Goal: Transaction & Acquisition: Book appointment/travel/reservation

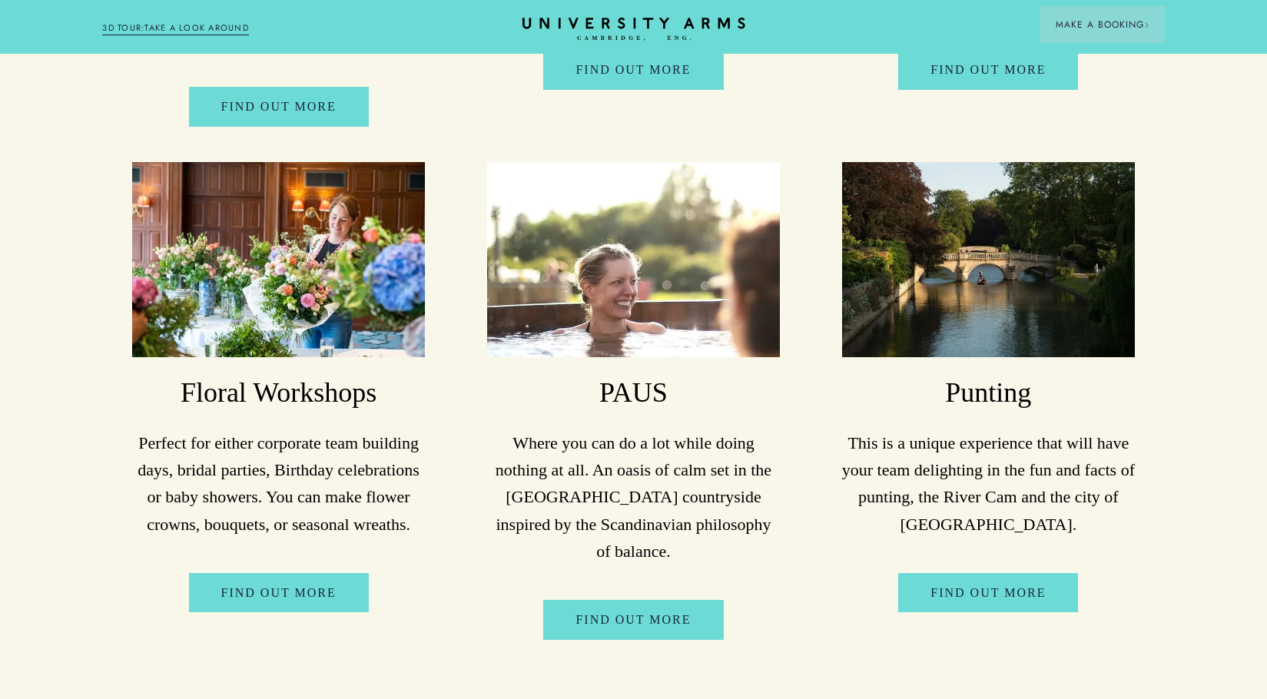
scroll to position [5685, 0]
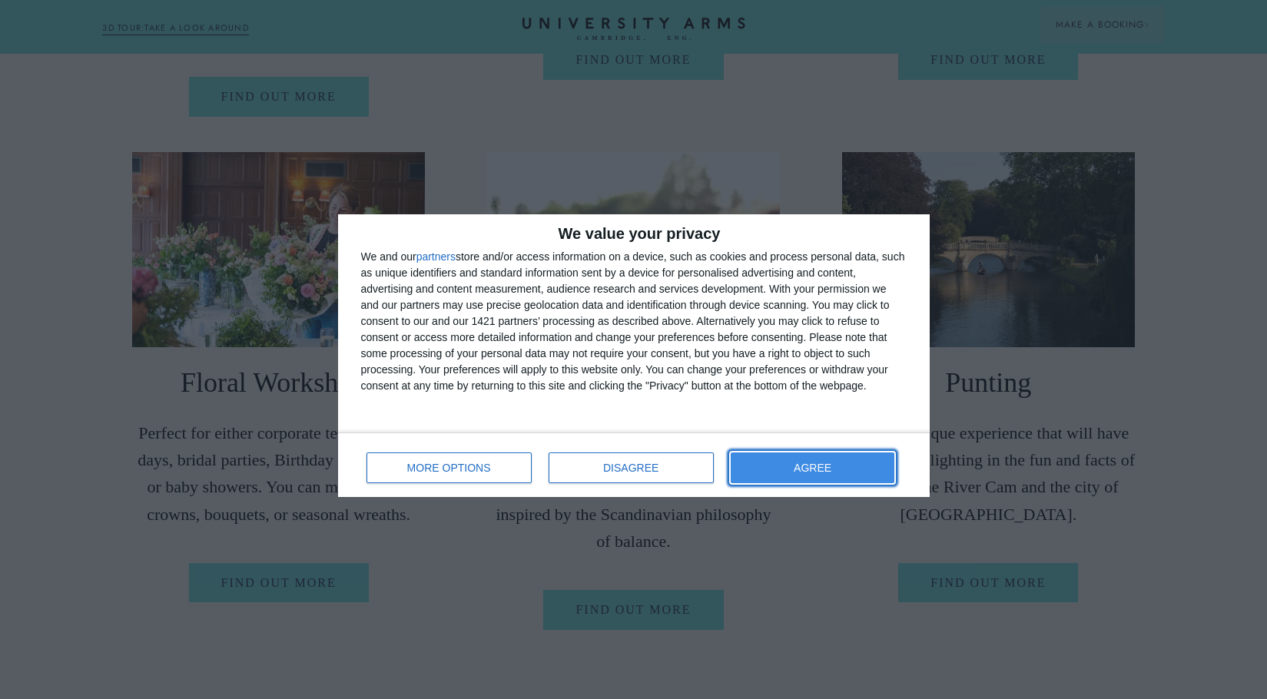
click at [781, 472] on button "AGREE" at bounding box center [813, 467] width 164 height 31
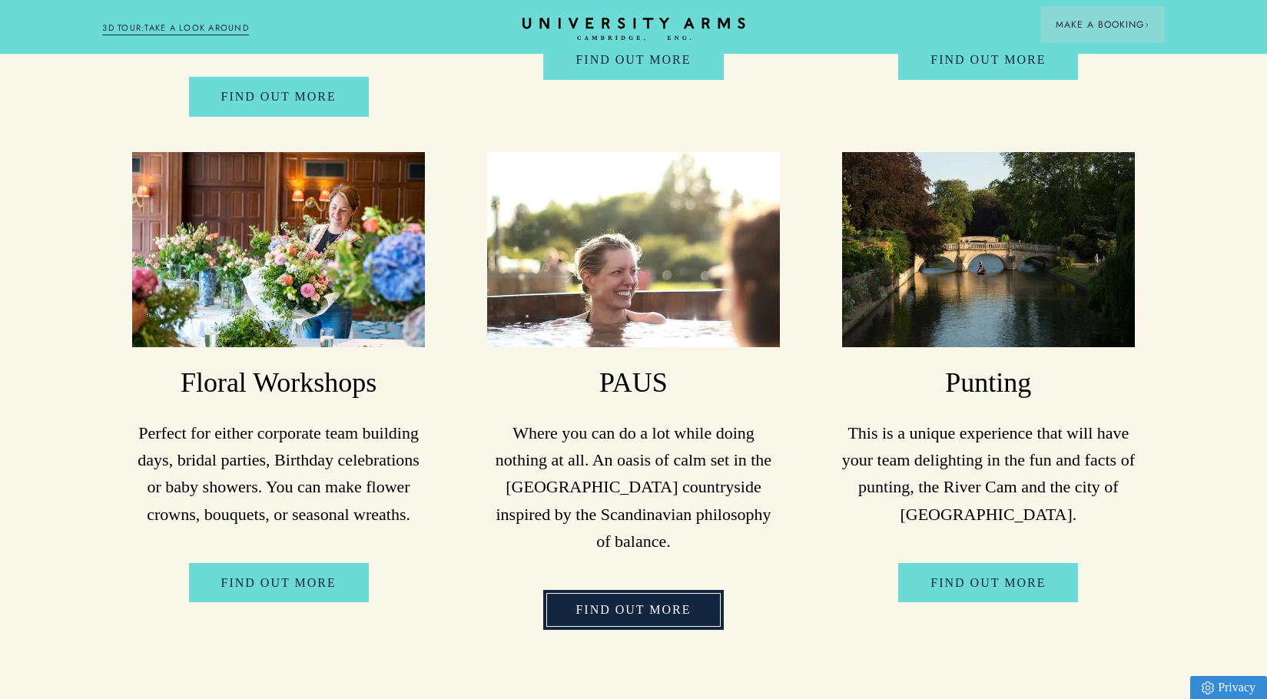
click at [628, 590] on link "FIND OUT MORE" at bounding box center [633, 610] width 180 height 40
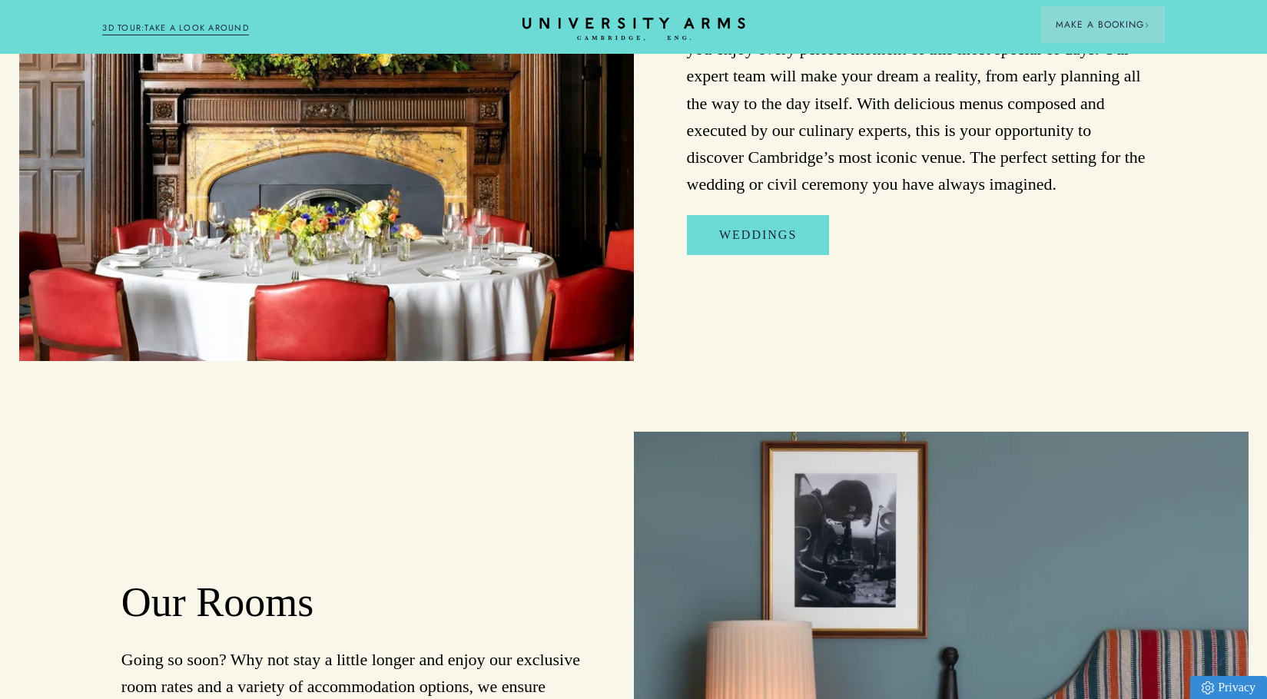
scroll to position [6991, 0]
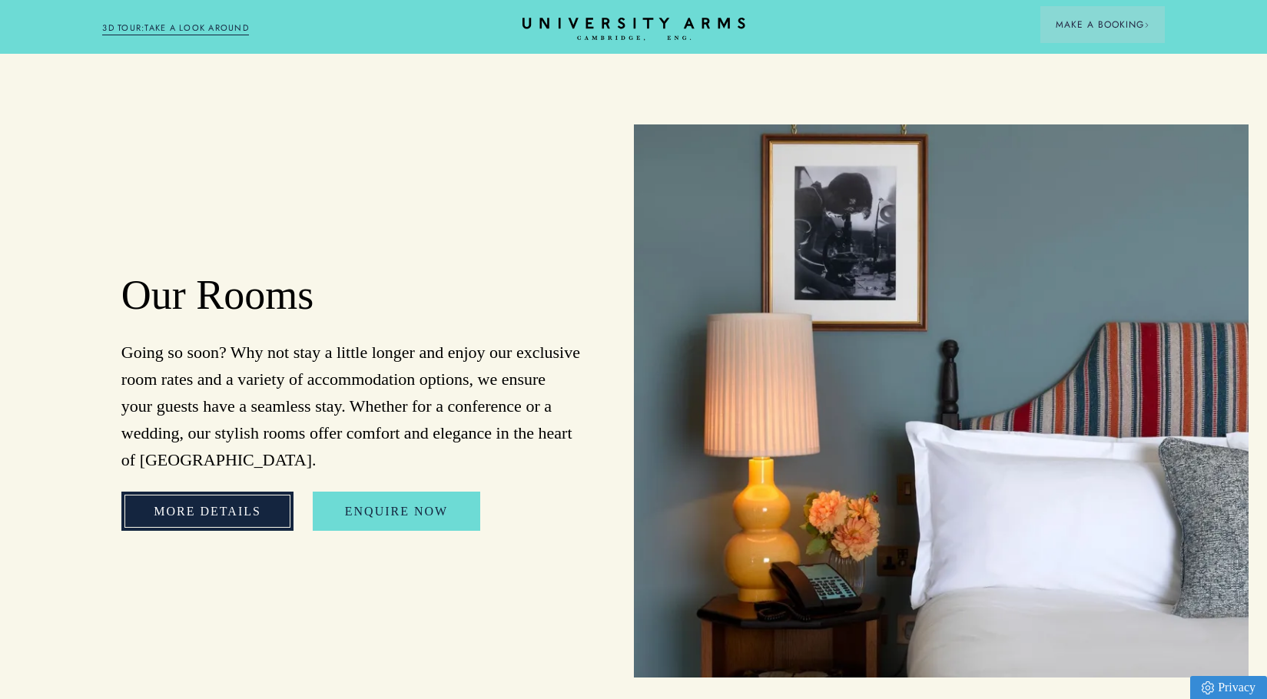
click at [238, 492] on link "More Details" at bounding box center [207, 512] width 172 height 40
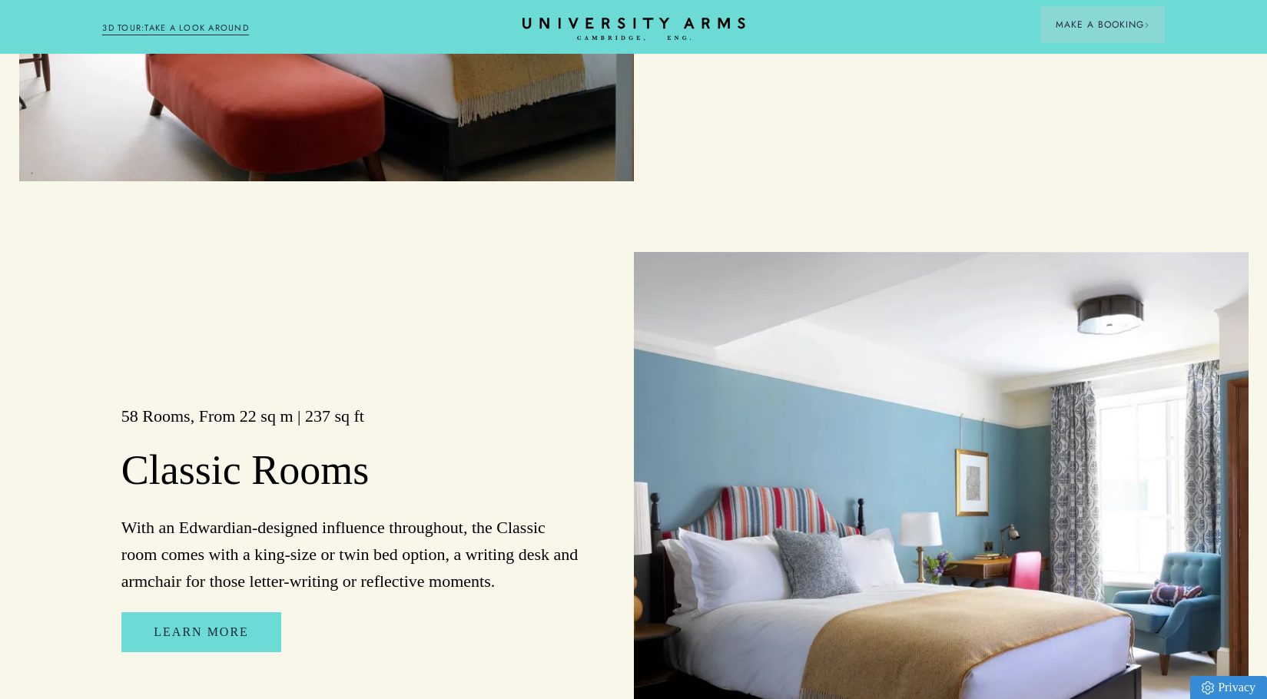
scroll to position [2074, 0]
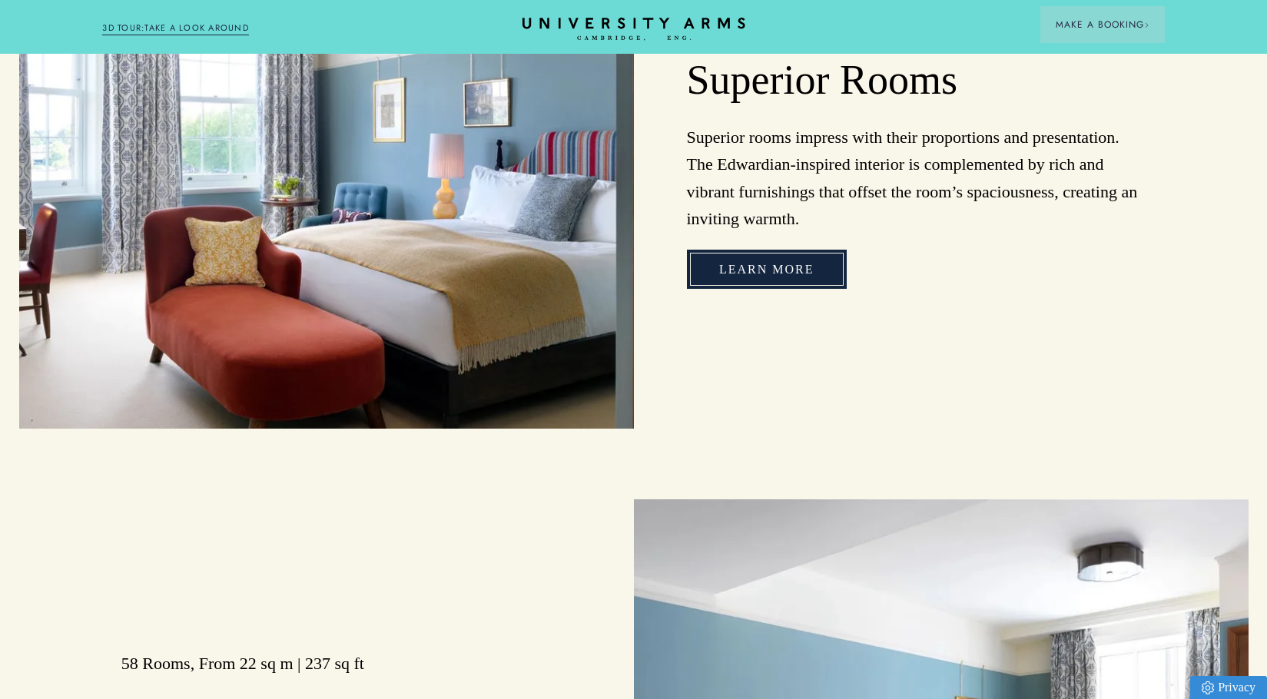
click at [801, 290] on link "Learn more" at bounding box center [767, 270] width 160 height 40
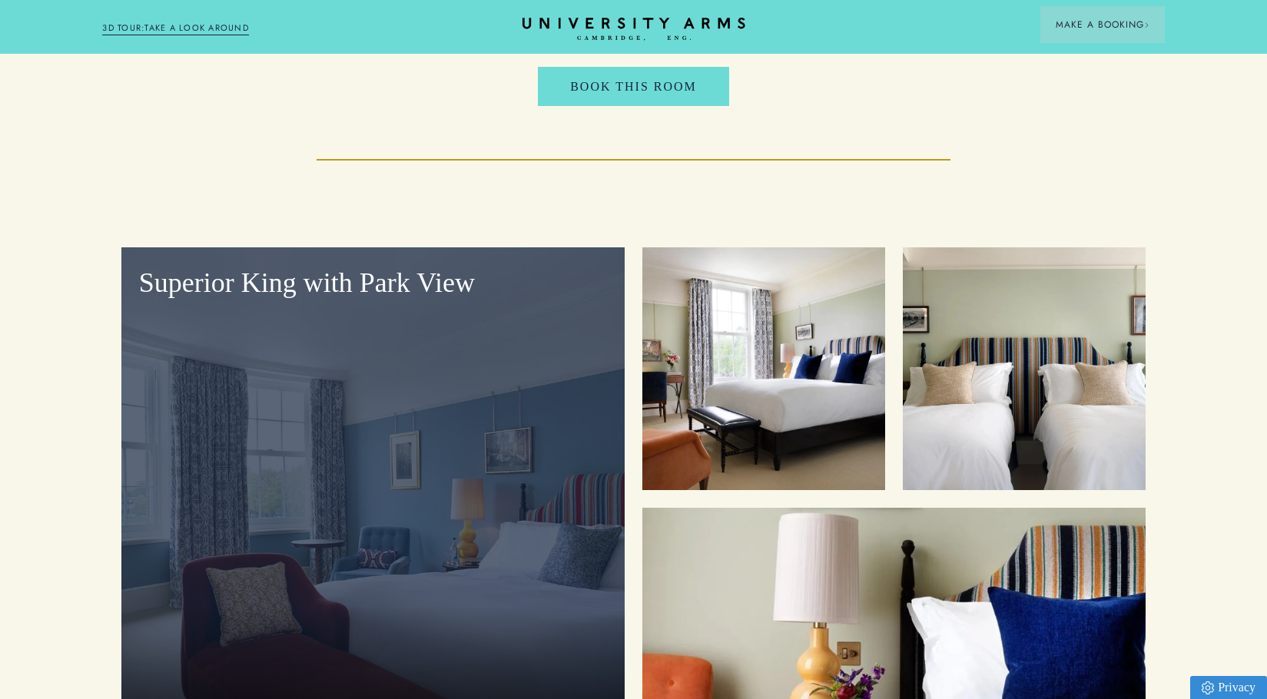
scroll to position [2074, 0]
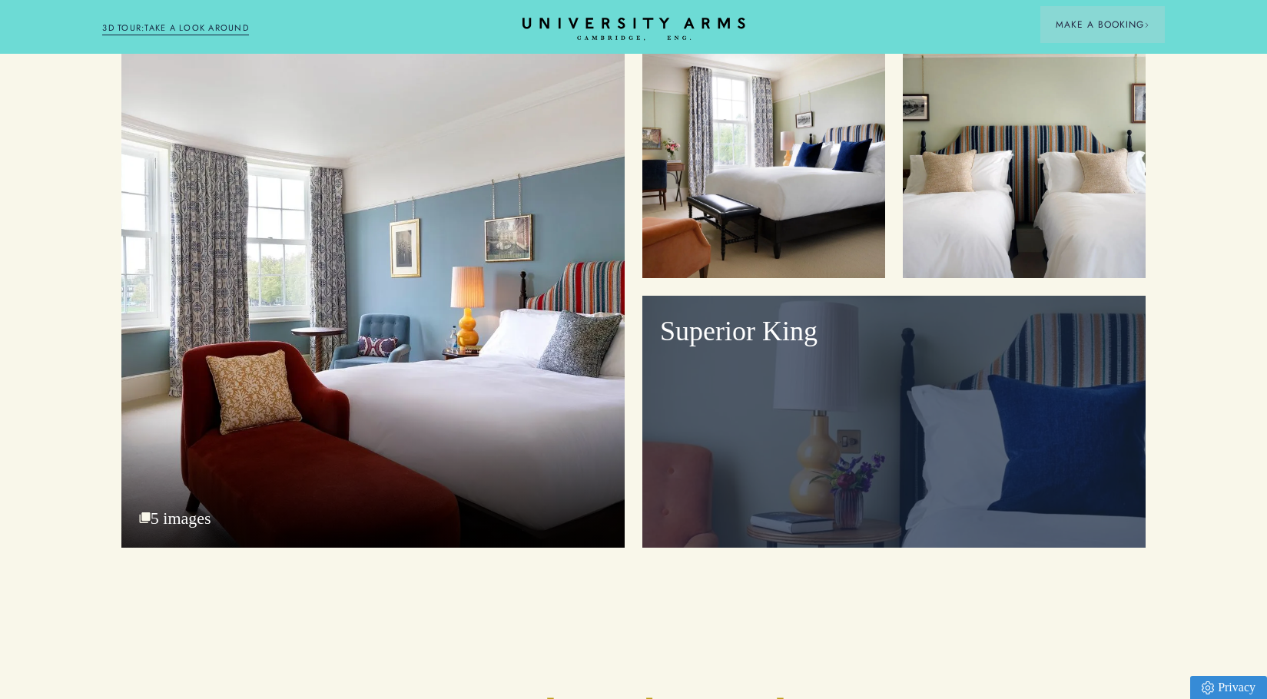
click at [842, 345] on div "Superior King" at bounding box center [893, 422] width 503 height 252
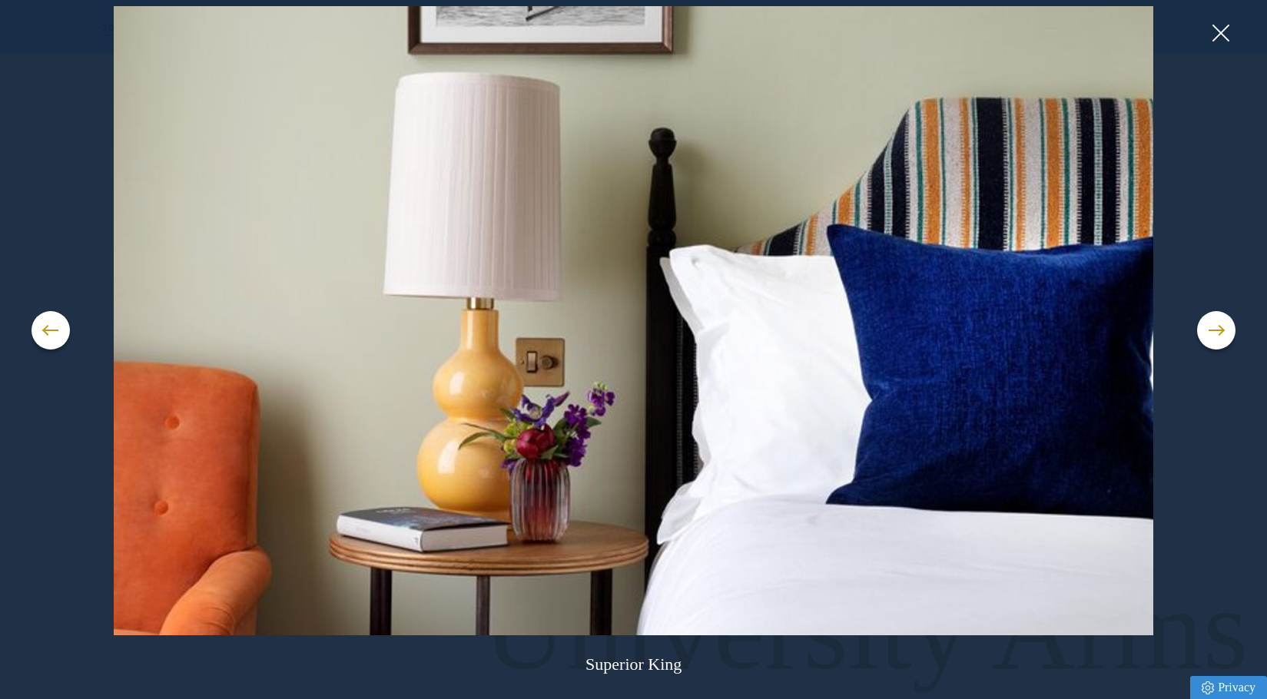
scroll to position [3611, 0]
click at [1220, 339] on button at bounding box center [1216, 330] width 38 height 38
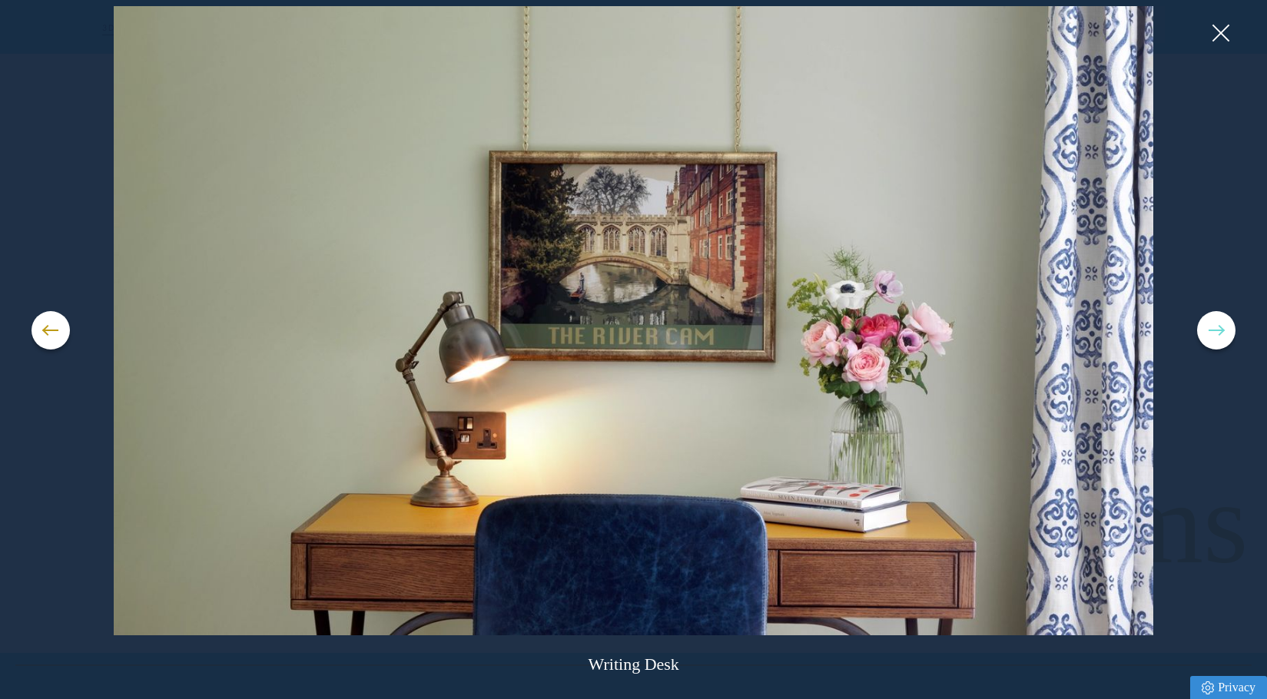
click at [1220, 339] on button at bounding box center [1216, 330] width 38 height 38
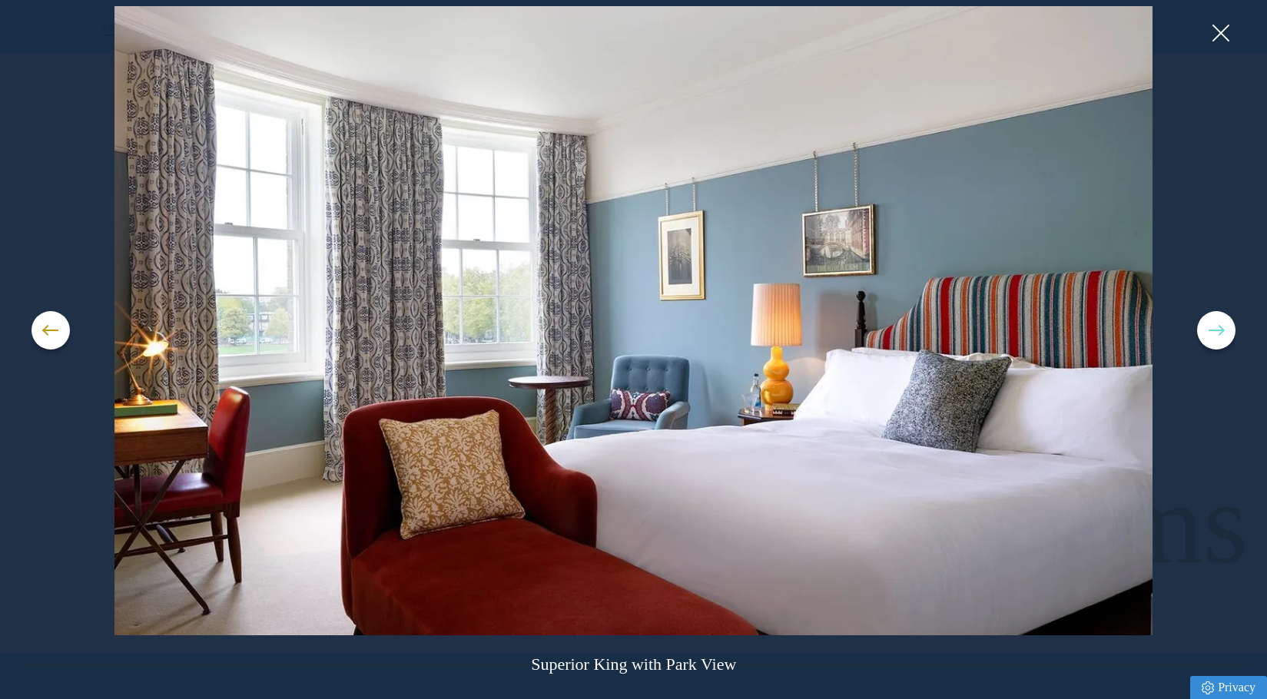
click at [1211, 339] on button at bounding box center [1216, 330] width 38 height 38
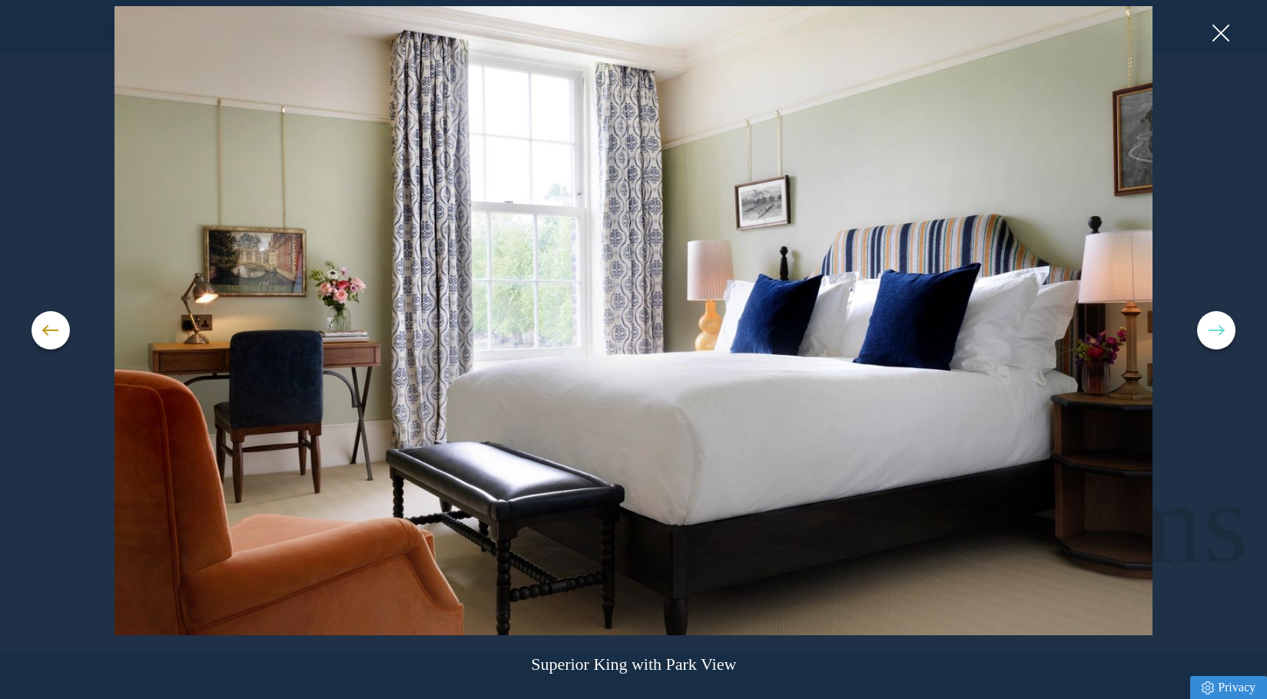
click at [1211, 340] on button at bounding box center [1216, 330] width 38 height 38
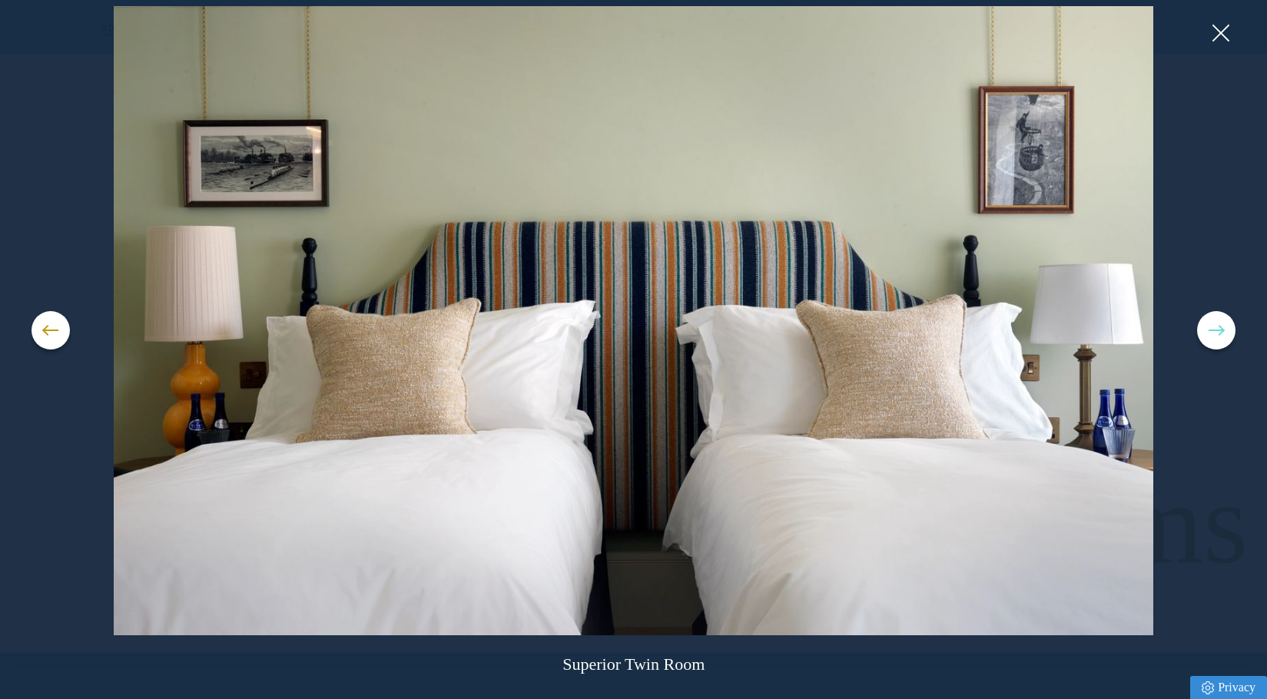
click at [1211, 340] on button at bounding box center [1216, 330] width 38 height 38
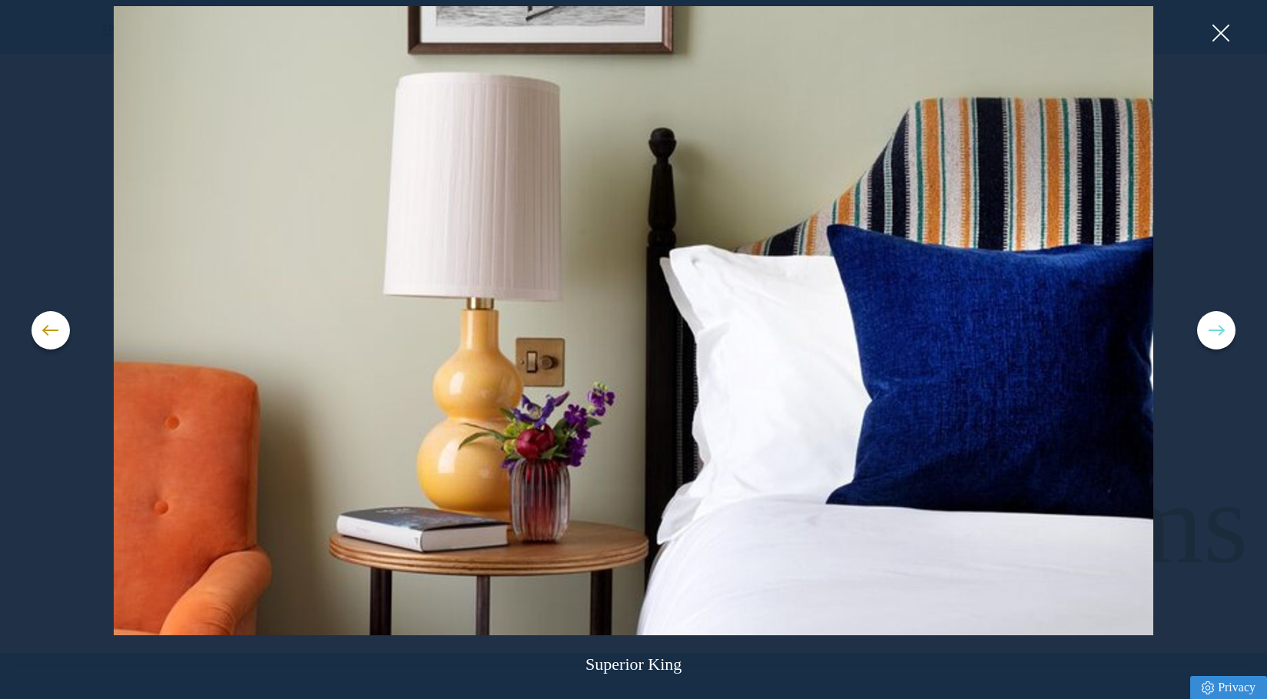
click at [1211, 340] on button at bounding box center [1216, 330] width 38 height 38
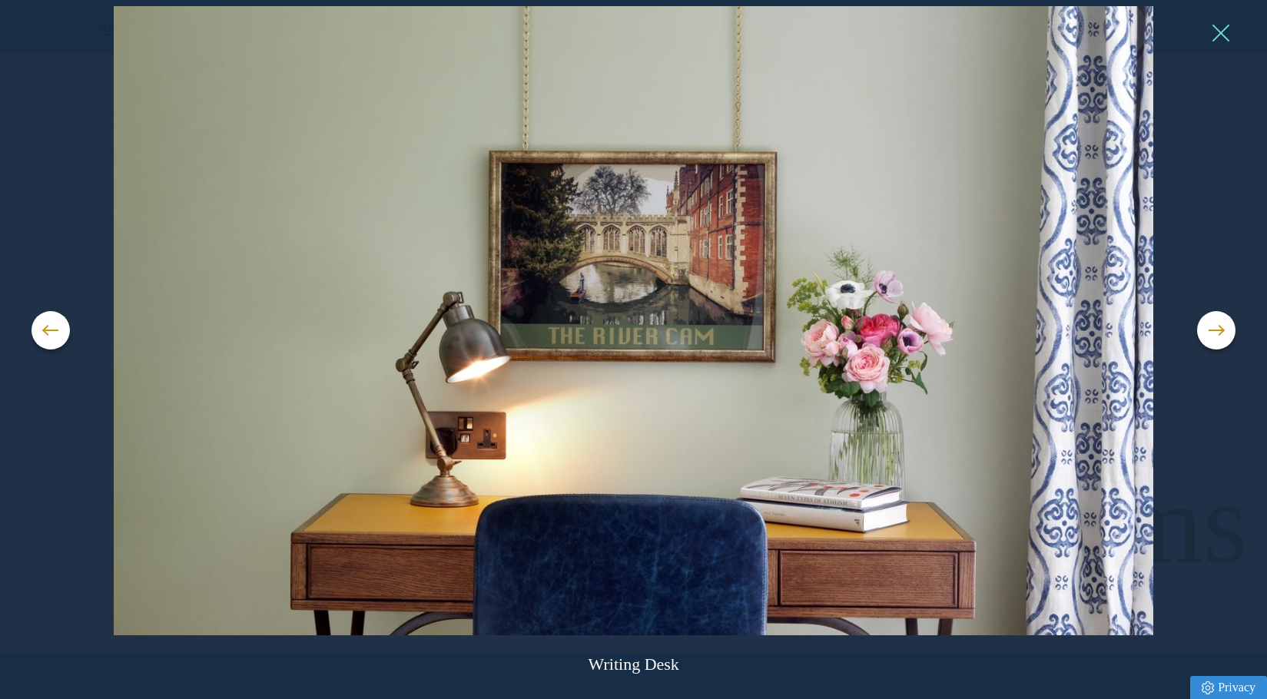
click at [1221, 30] on button at bounding box center [1219, 33] width 23 height 23
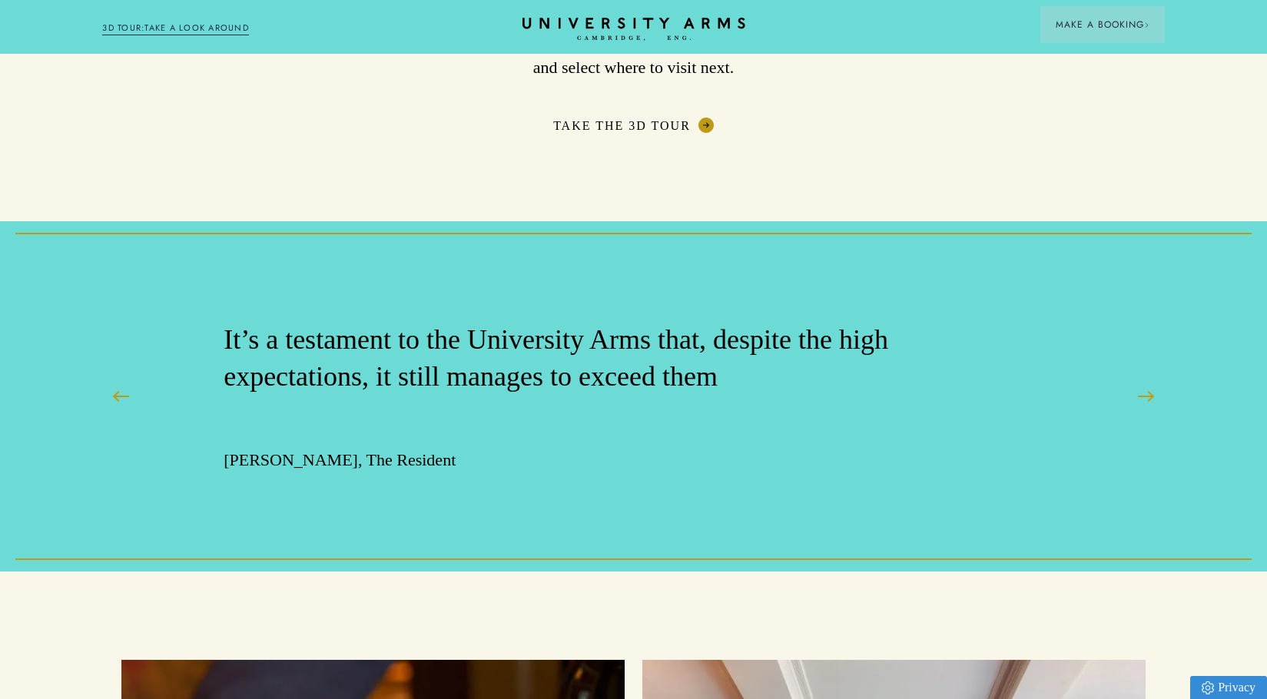
scroll to position [2551, 0]
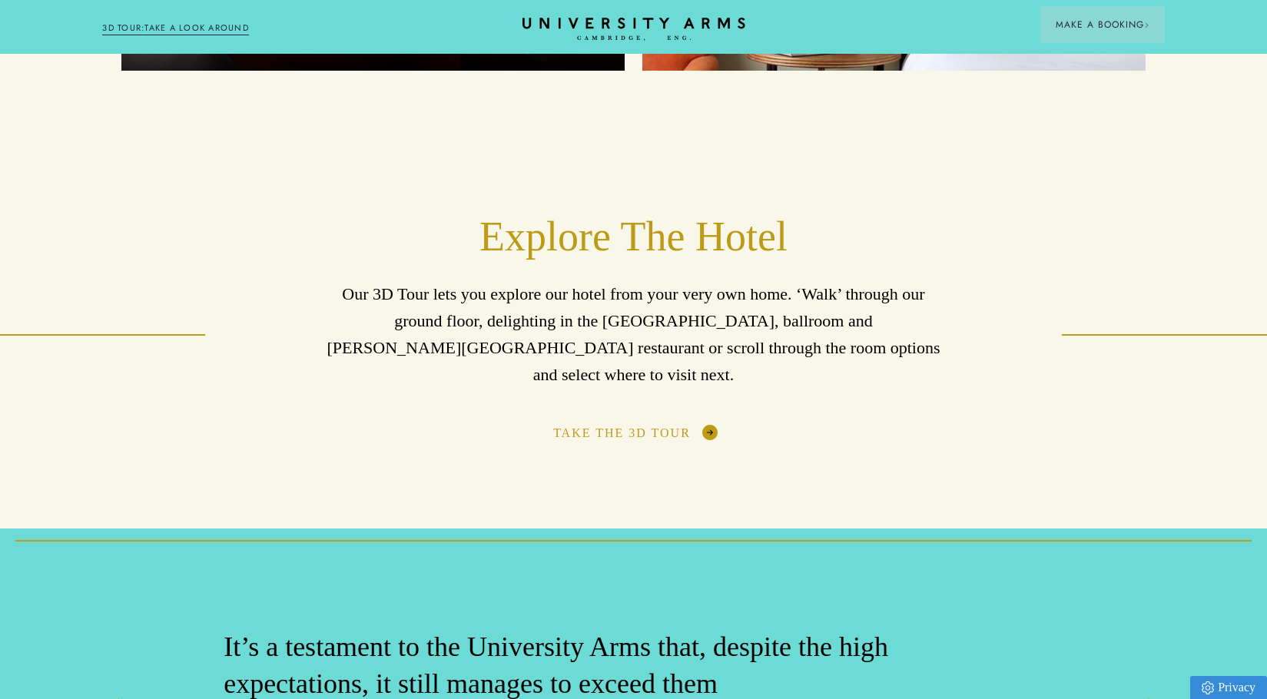
click at [696, 425] on link "Take The 3D Tour" at bounding box center [633, 432] width 161 height 15
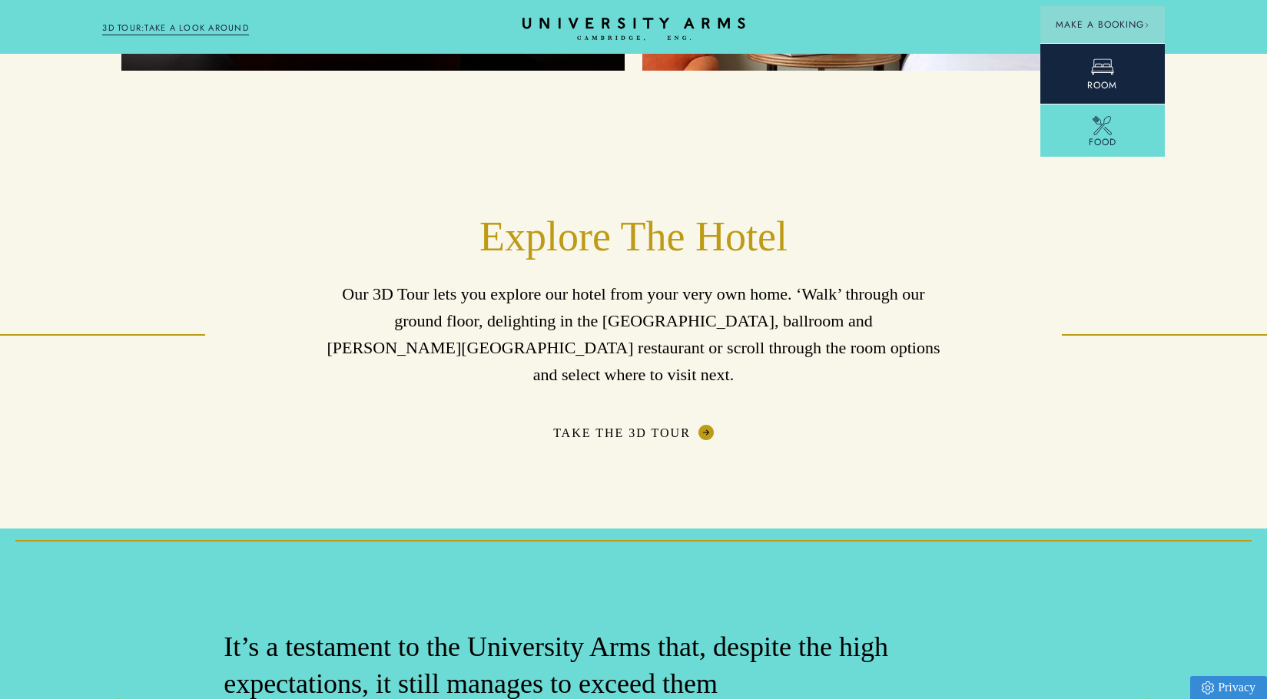
click at [1124, 82] on link "Room" at bounding box center [1102, 73] width 124 height 61
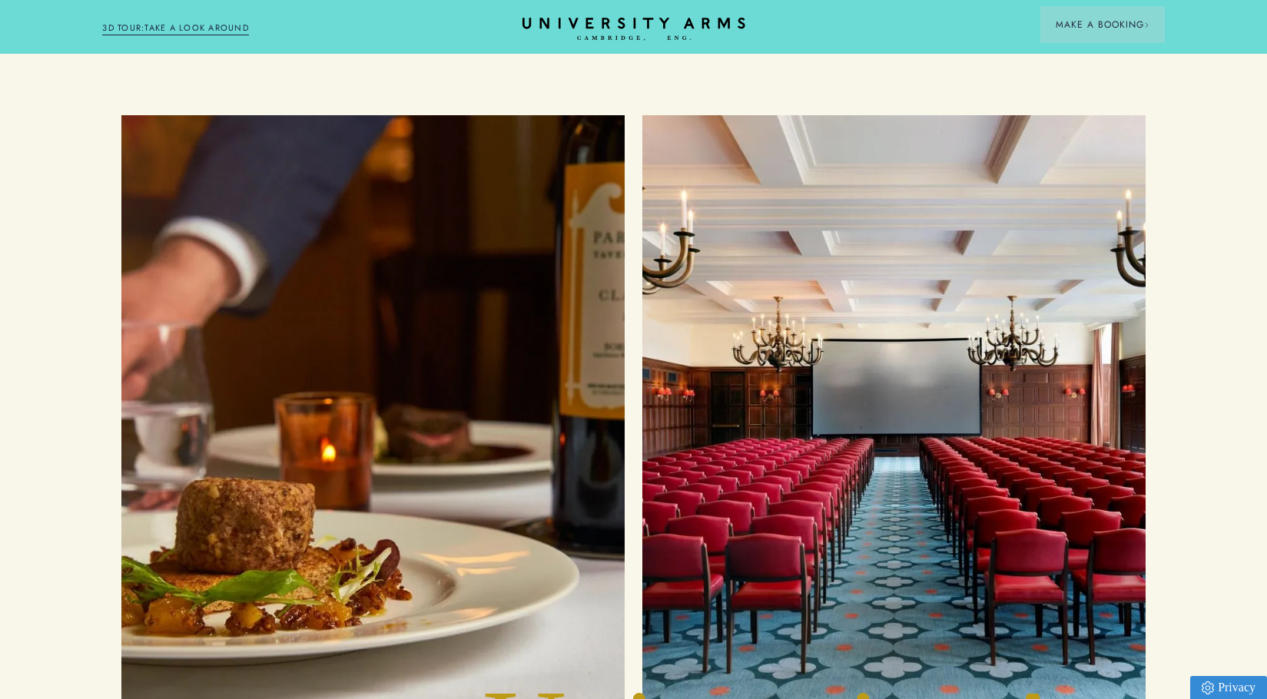
scroll to position [3319, 0]
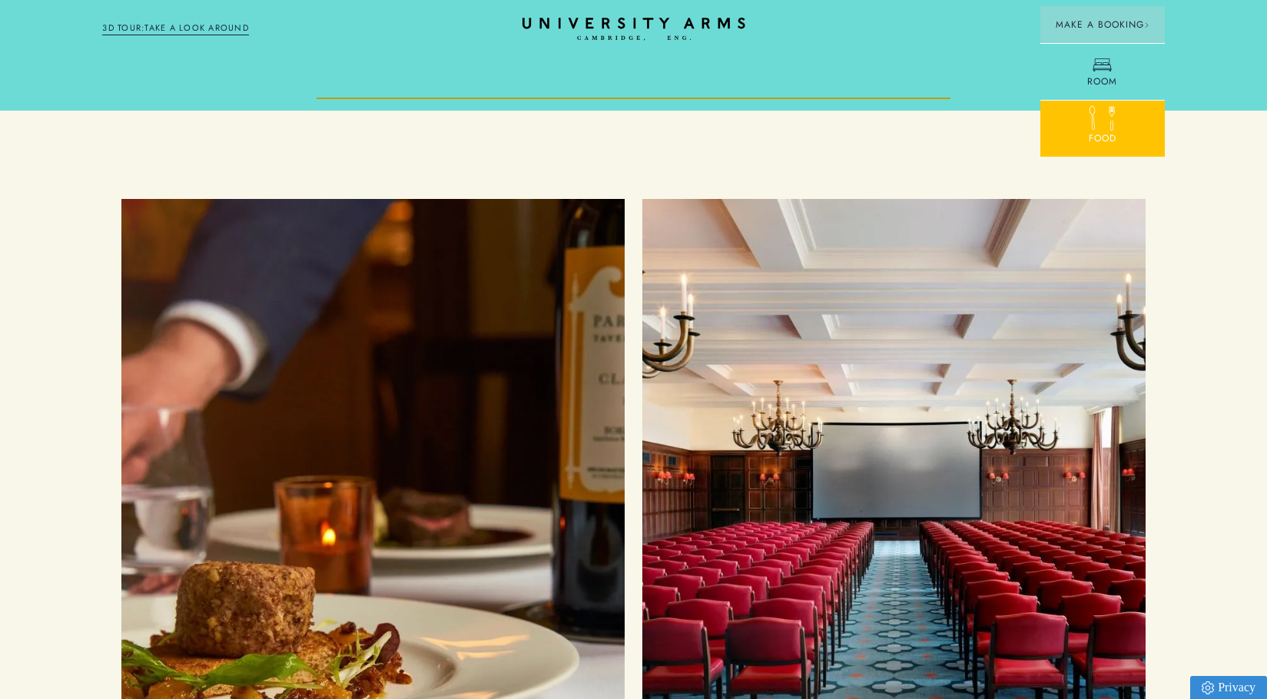
click at [1103, 126] on div at bounding box center [1101, 121] width 19 height 19
